Goal: Complete application form

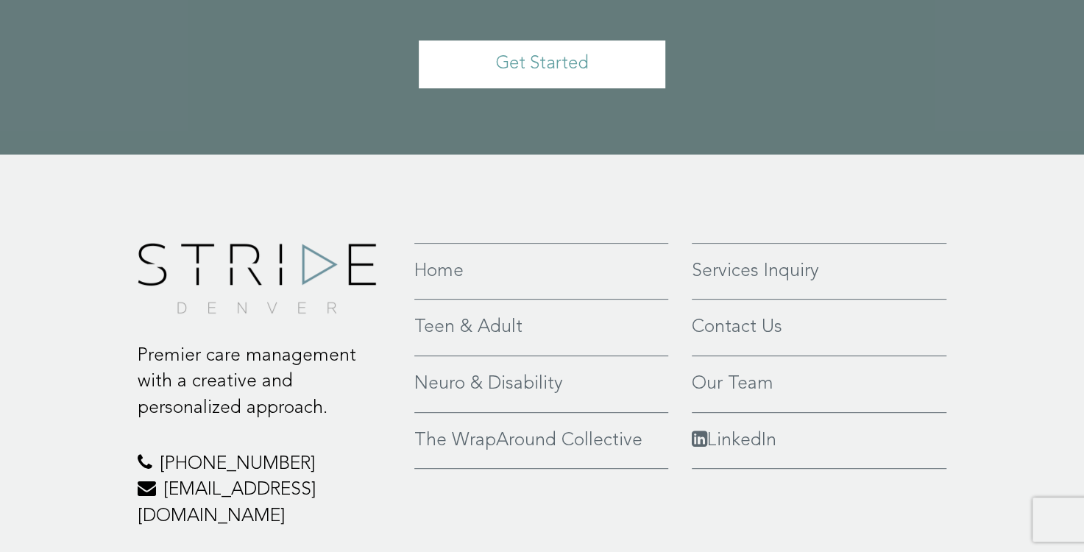
scroll to position [3483, 0]
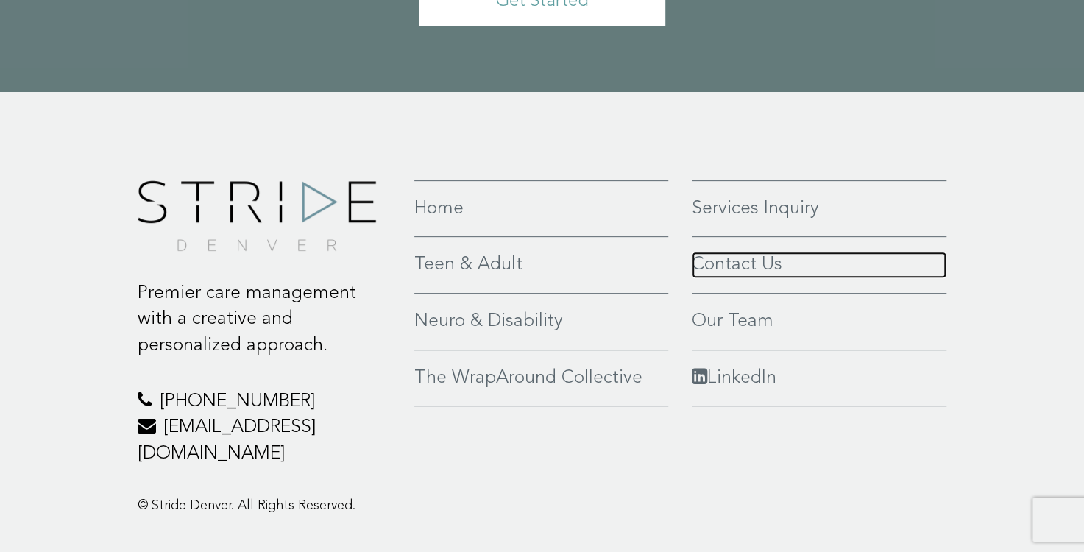
click at [736, 252] on link "Contact Us" at bounding box center [819, 265] width 255 height 26
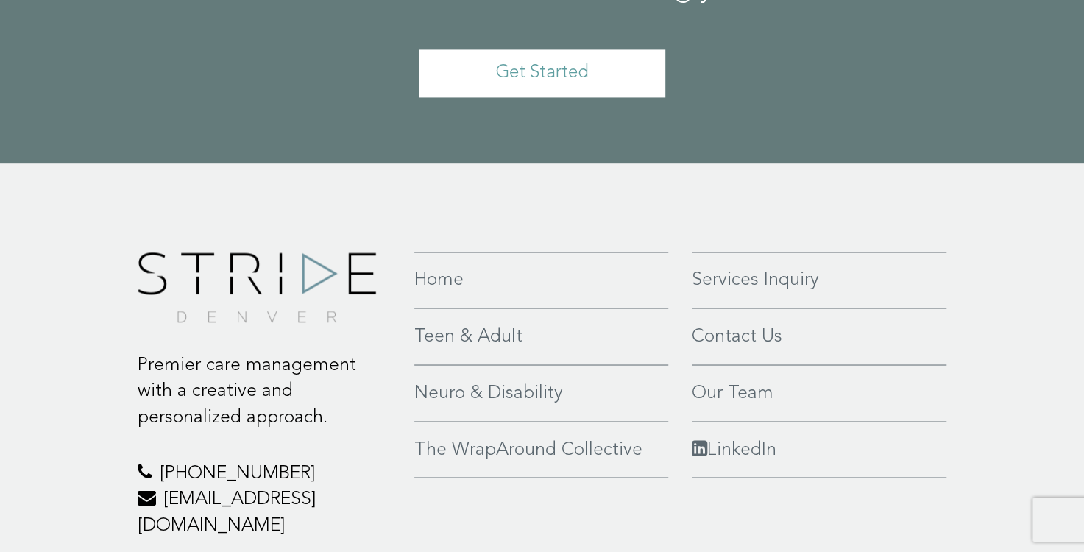
scroll to position [1325, 0]
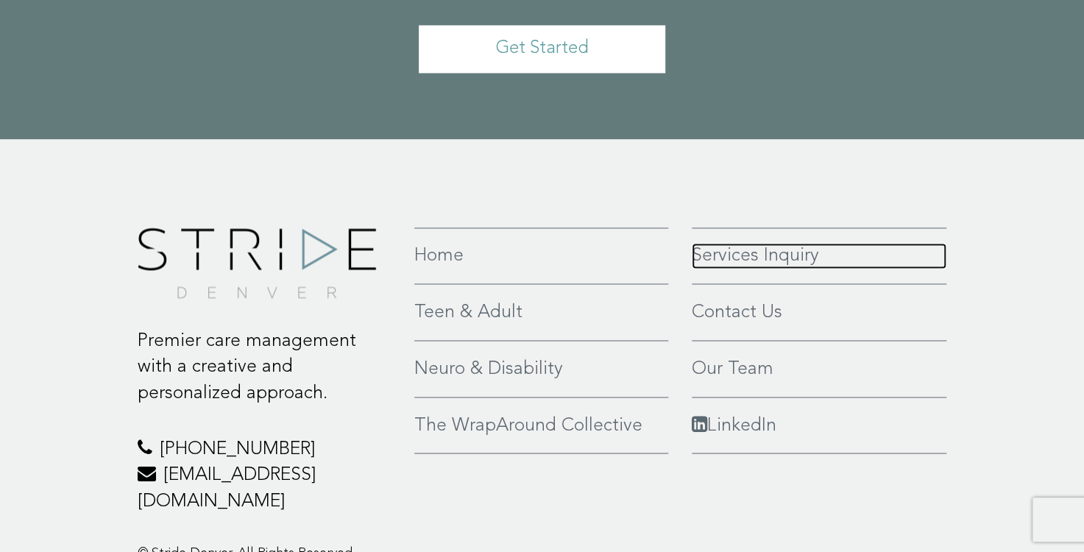
click at [730, 252] on link "Services Inquiry" at bounding box center [819, 256] width 255 height 26
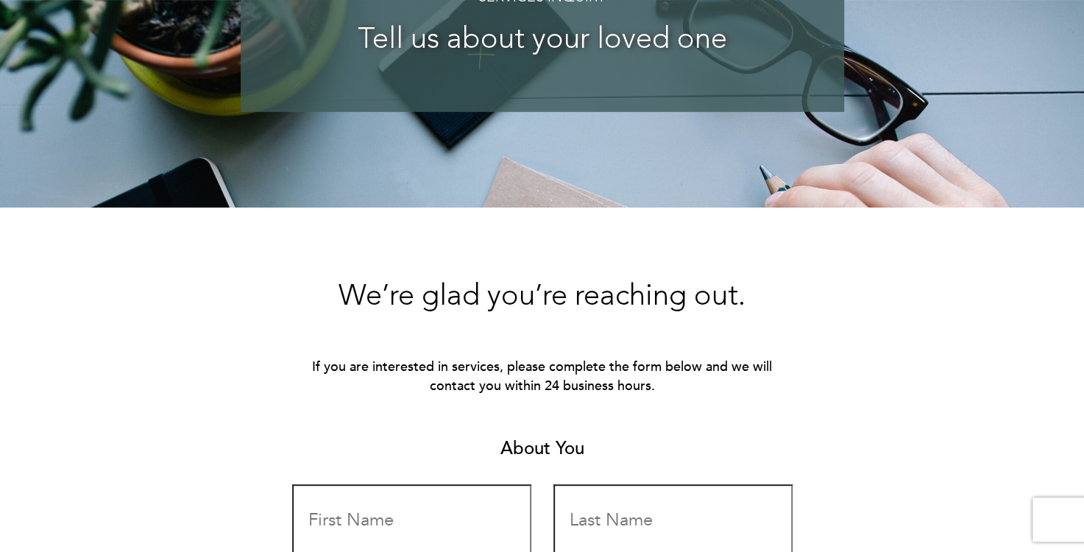
scroll to position [442, 0]
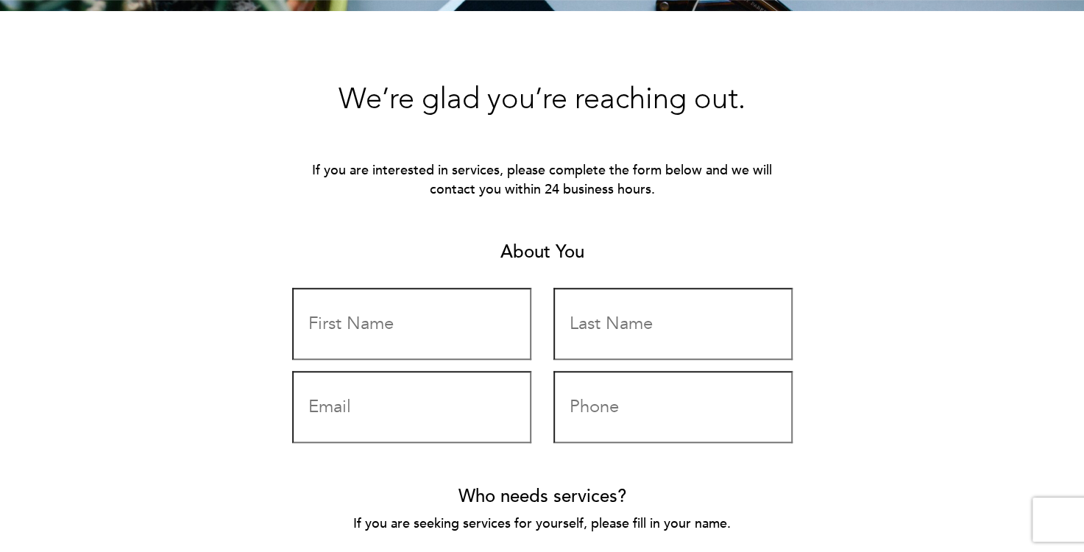
click at [465, 308] on input "Contact form" at bounding box center [411, 324] width 239 height 72
type input "[PERSON_NAME]"
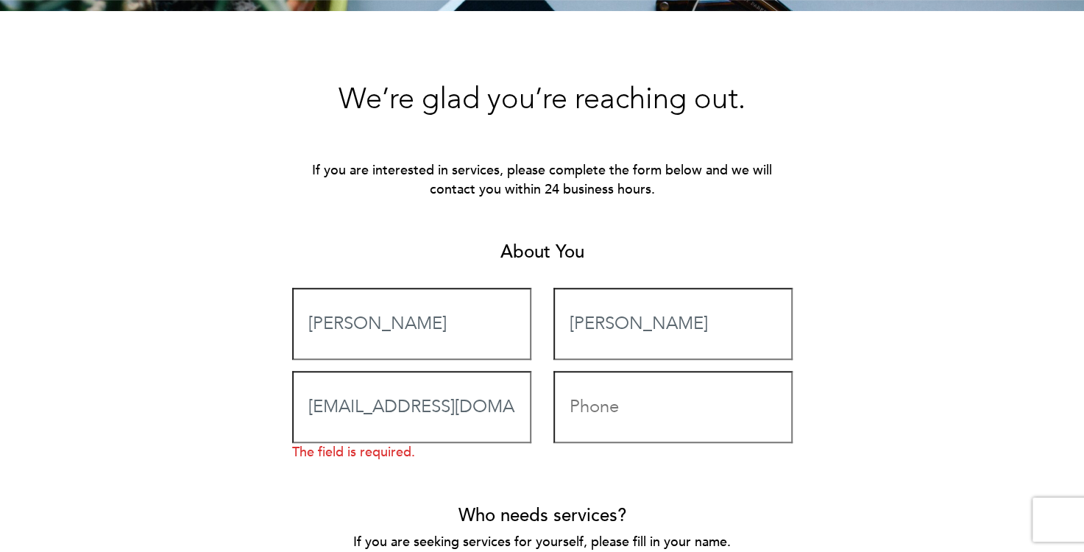
type input "[EMAIL_ADDRESS][DOMAIN_NAME]"
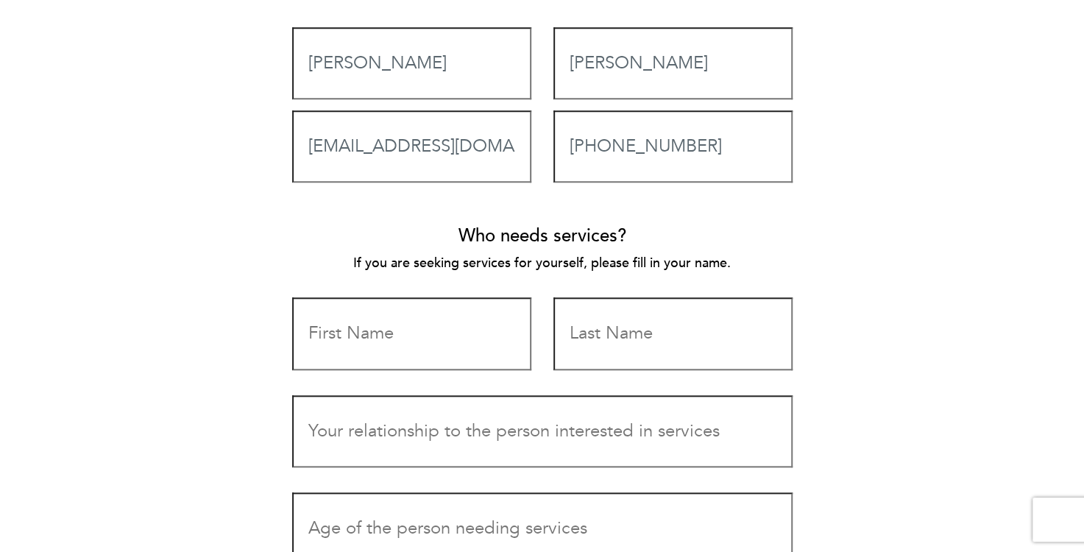
scroll to position [834, 0]
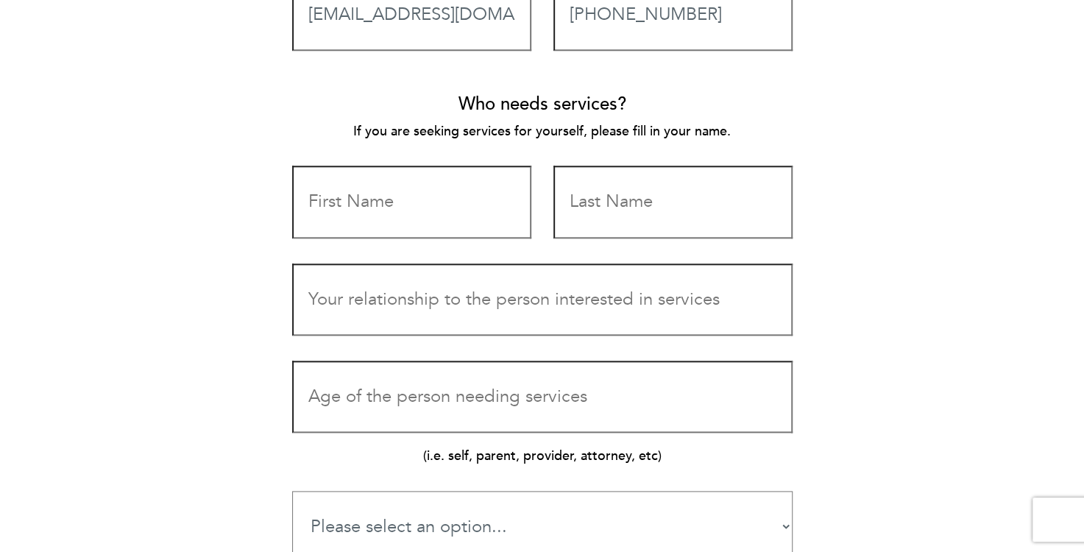
type input "[PHONE_NUMBER]"
click at [363, 204] on input "Contact form" at bounding box center [411, 202] width 239 height 72
type input "[PERSON_NAME]"
click at [478, 300] on input "Contact form" at bounding box center [542, 299] width 500 height 72
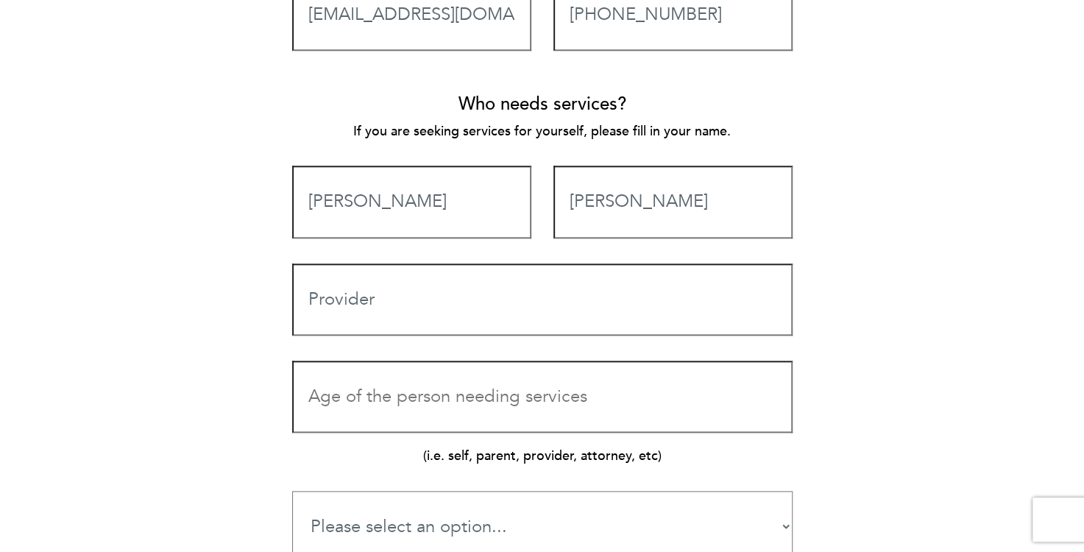
type input "Provider"
click at [492, 399] on input "Contact form" at bounding box center [542, 397] width 500 height 72
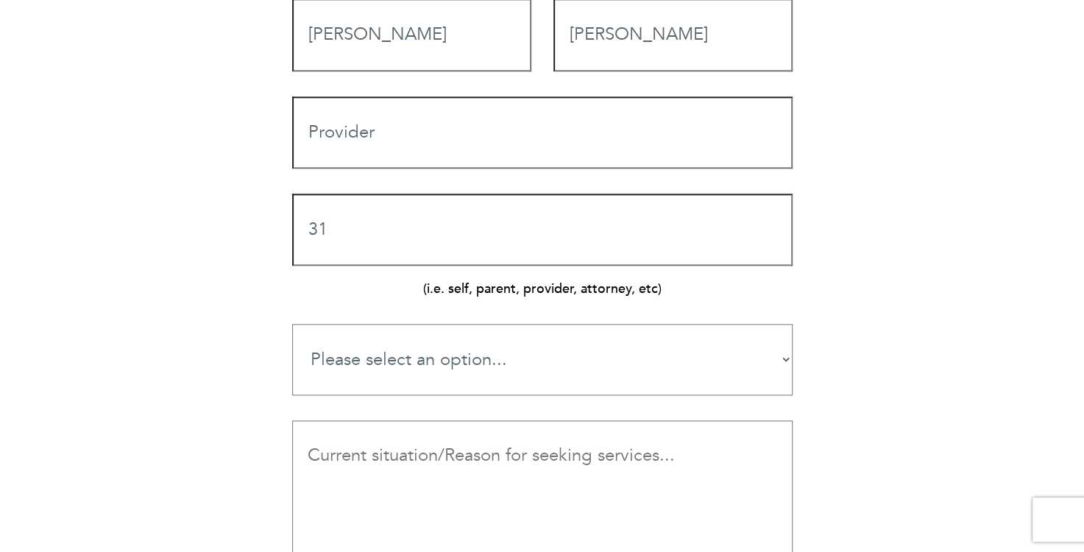
scroll to position [1030, 0]
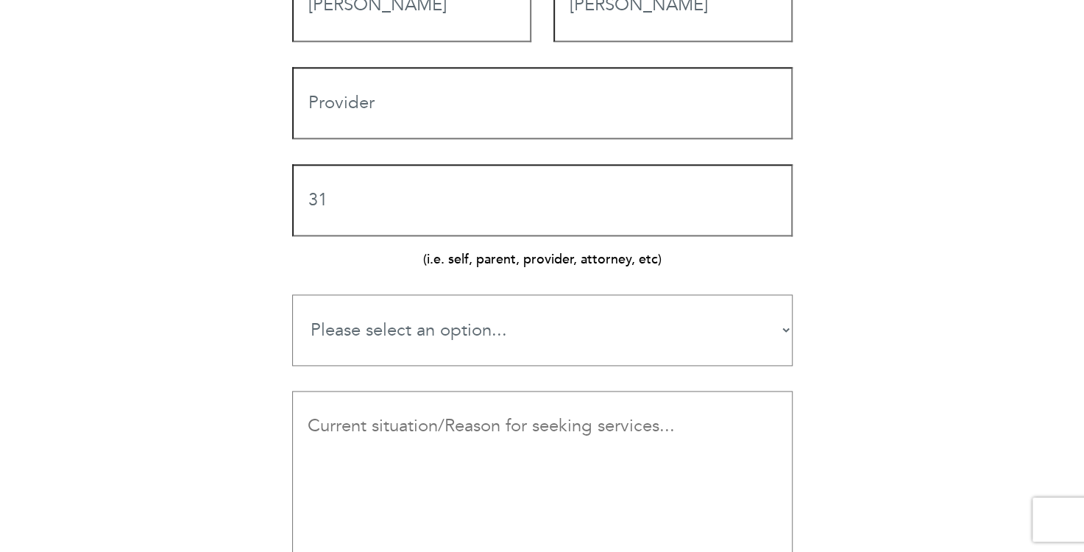
type input "31"
click at [366, 336] on select "Please select an option... Teen Services Young Adult Services Neuro-Rehab & Dis…" at bounding box center [542, 329] width 500 height 71
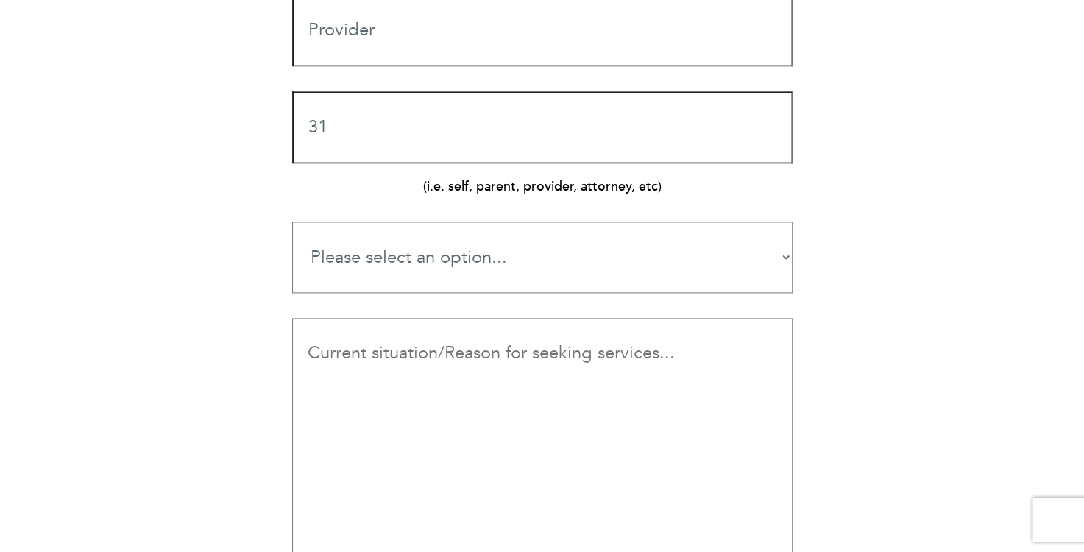
scroll to position [1079, 0]
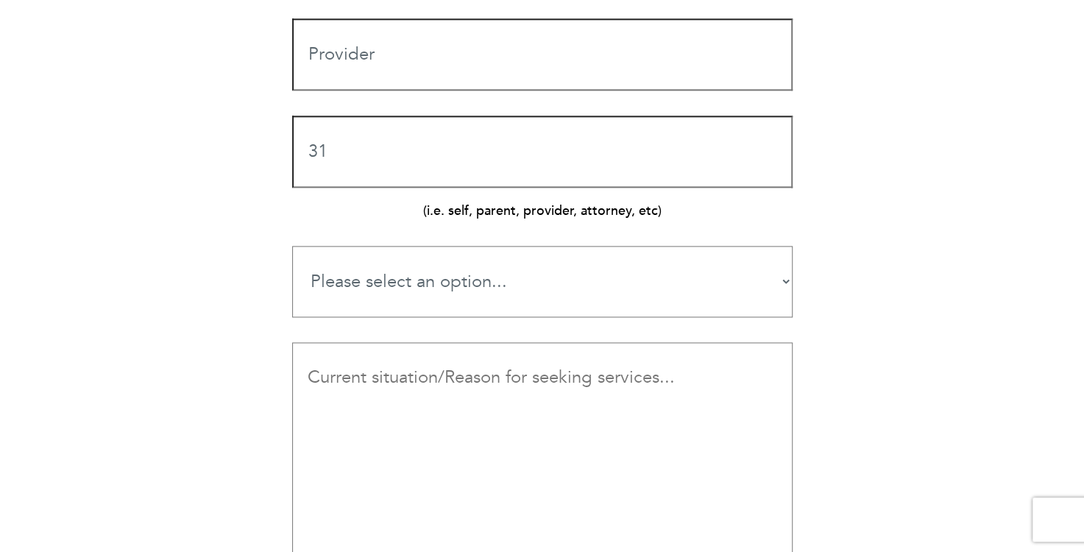
click at [372, 266] on select "Please select an option... Teen Services Young Adult Services Neuro-Rehab & Dis…" at bounding box center [542, 281] width 500 height 71
click at [375, 282] on select "Please select an option... Teen Services Young Adult Services Neuro-Rehab & Dis…" at bounding box center [542, 281] width 500 height 71
click at [358, 294] on select "Please select an option... Teen Services Young Adult Services Neuro-Rehab & Dis…" at bounding box center [542, 281] width 500 height 71
click at [203, 436] on div "We’re glad you’re reaching out. If you are interested in services, please compl…" at bounding box center [542, 133] width 1008 height 1373
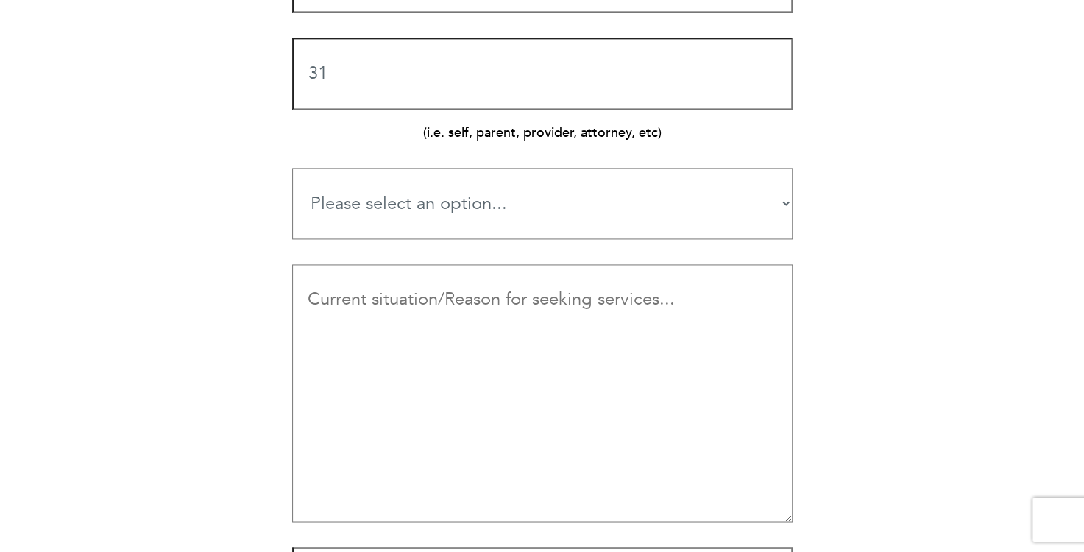
scroll to position [1128, 0]
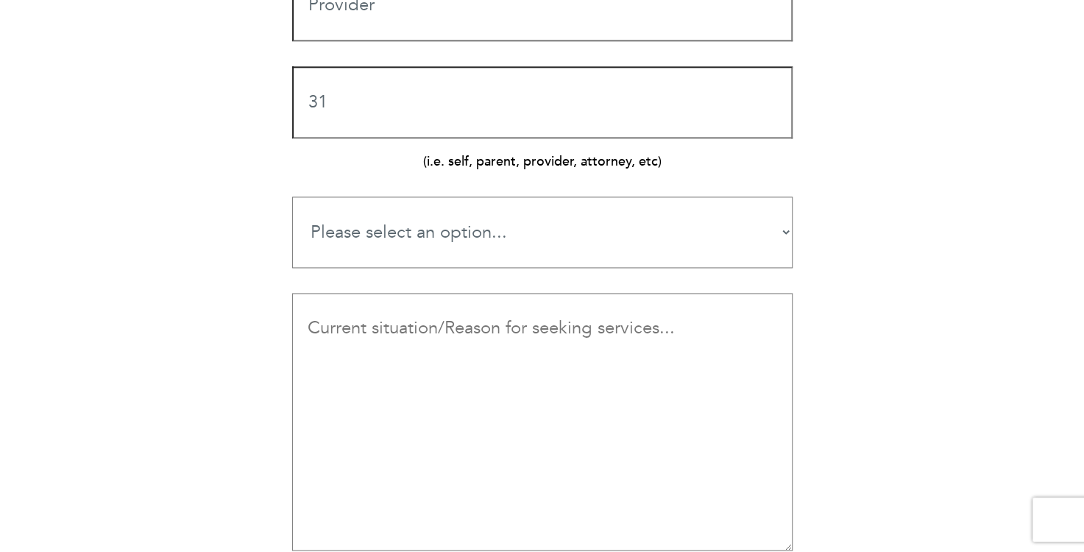
click at [402, 246] on select "Please select an option... Teen Services Young Adult Services Neuro-Rehab & Dis…" at bounding box center [542, 231] width 500 height 71
select select "The WrapAround Collective"
click at [292, 196] on select "Please select an option... Teen Services Young Adult Services Neuro-Rehab & Dis…" at bounding box center [542, 231] width 500 height 71
click at [417, 395] on textarea "Contact form" at bounding box center [542, 422] width 500 height 258
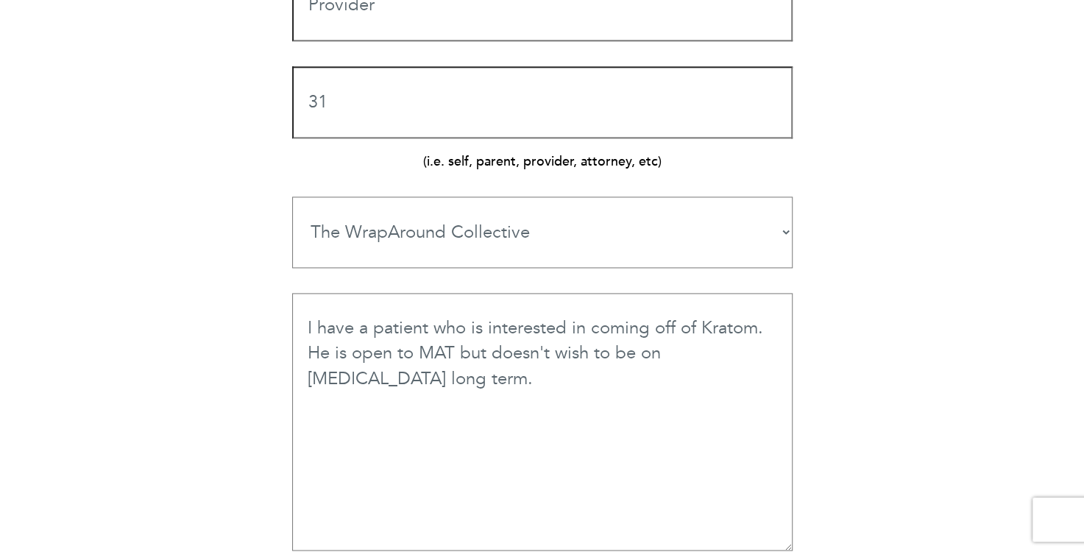
click at [460, 350] on textarea "I have a patient who is interested in coming off of Kratom. He is open to MAT b…" at bounding box center [542, 422] width 500 height 258
click at [687, 386] on textarea "I have a patient who is interested in coming off of Kratom. He is open to MAT t…" at bounding box center [542, 422] width 500 height 258
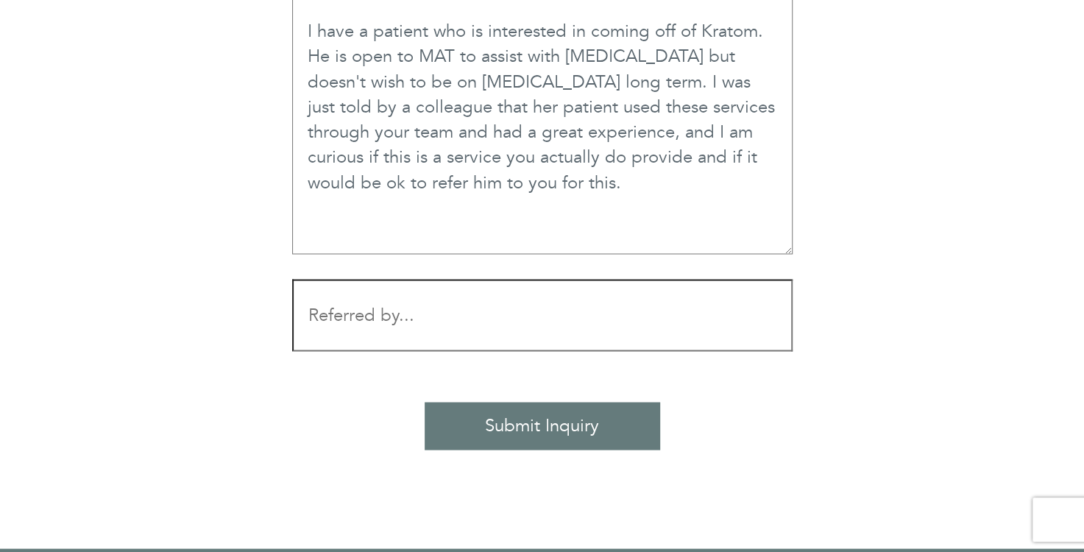
scroll to position [1472, 0]
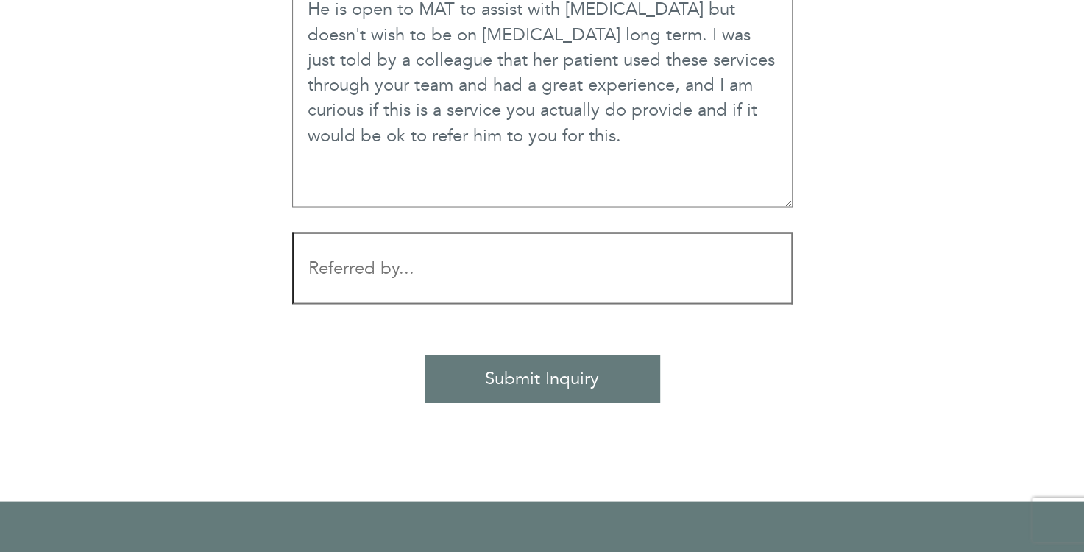
type textarea "I have a patient who is interested in coming off of Kratom. He is open to MAT t…"
click at [431, 267] on input "Contact form" at bounding box center [542, 268] width 500 height 72
click at [522, 377] on input "Submit Inquiry" at bounding box center [542, 378] width 235 height 47
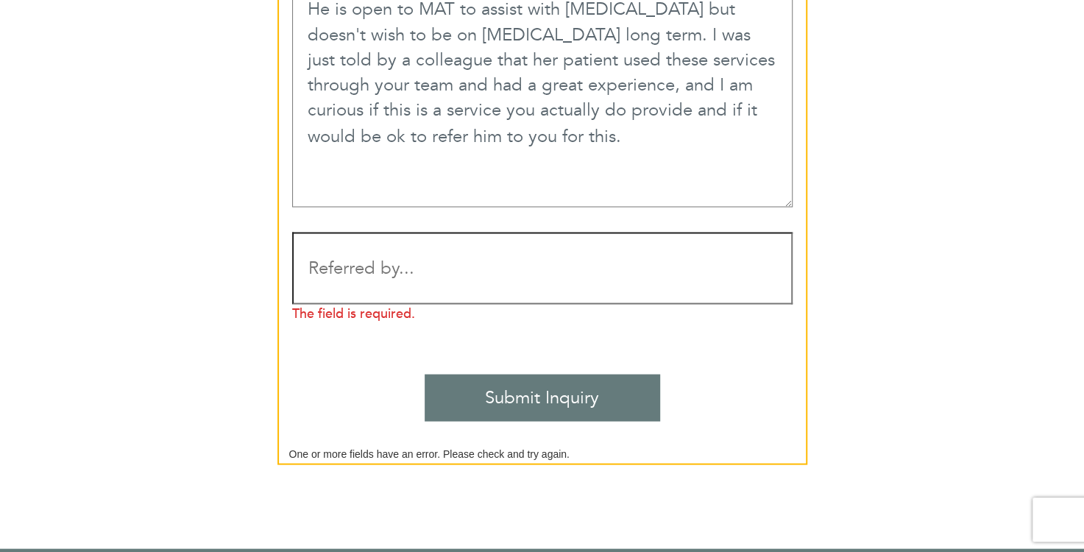
click at [369, 290] on input "Contact form" at bounding box center [542, 268] width 500 height 72
type input "[PERSON_NAME]"
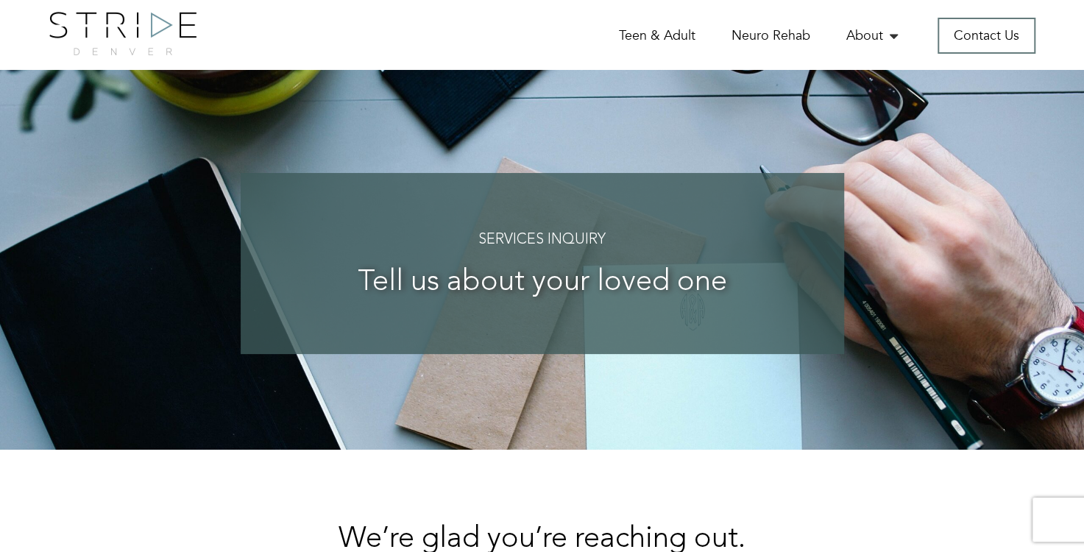
scroll to position [0, 0]
